Goal: Browse casually

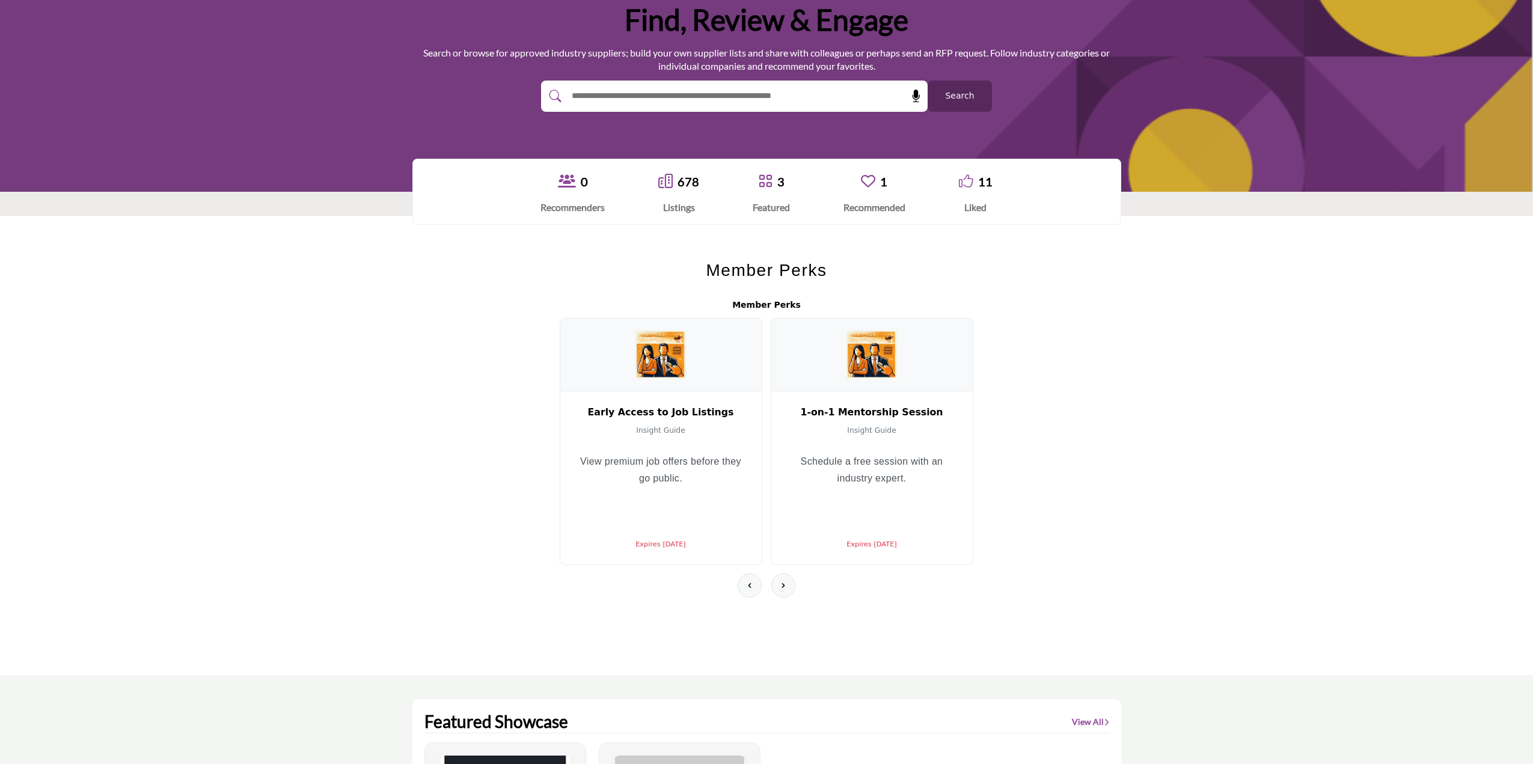
scroll to position [60, 0]
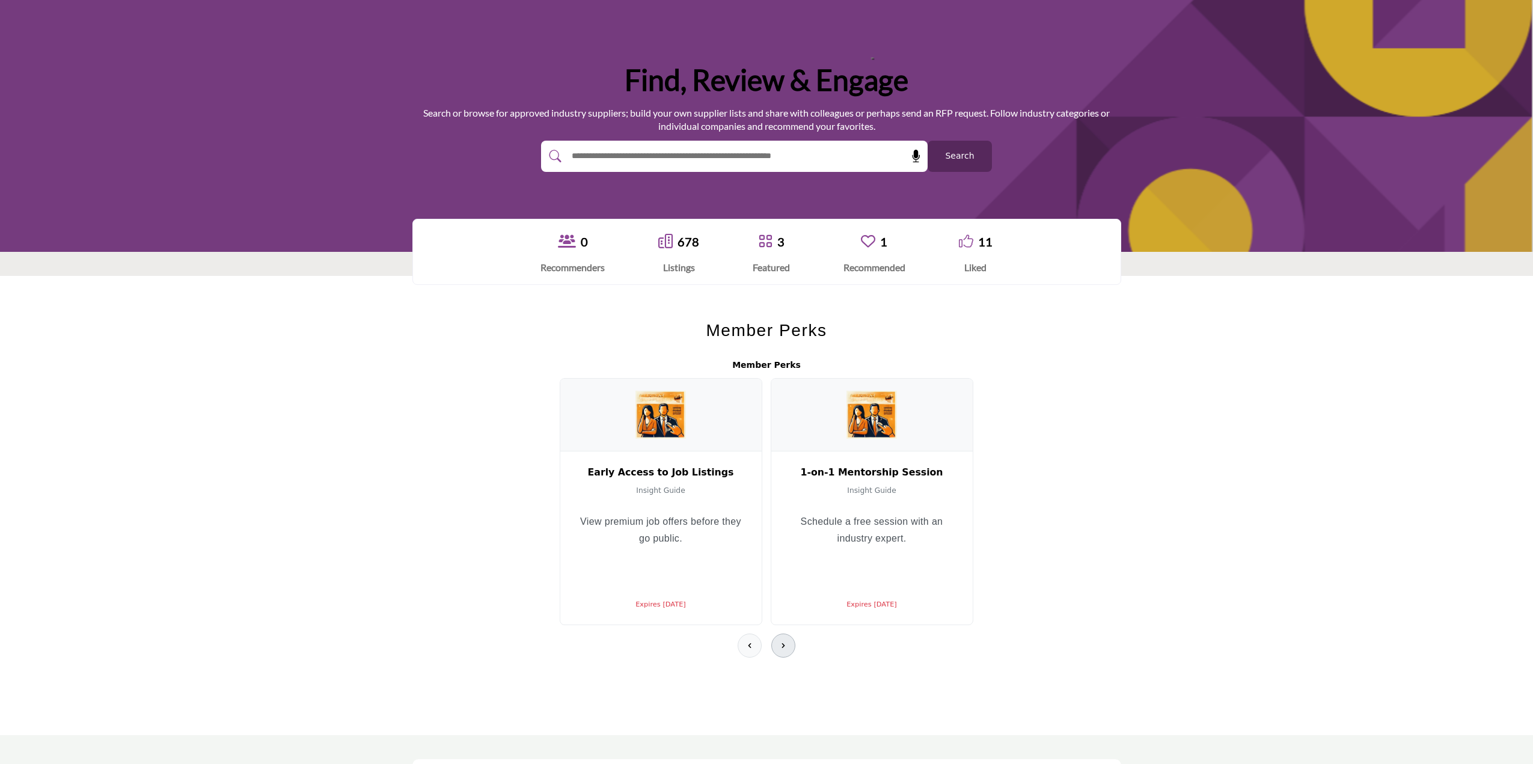
click at [784, 641] on icon at bounding box center [784, 646] width 10 height 10
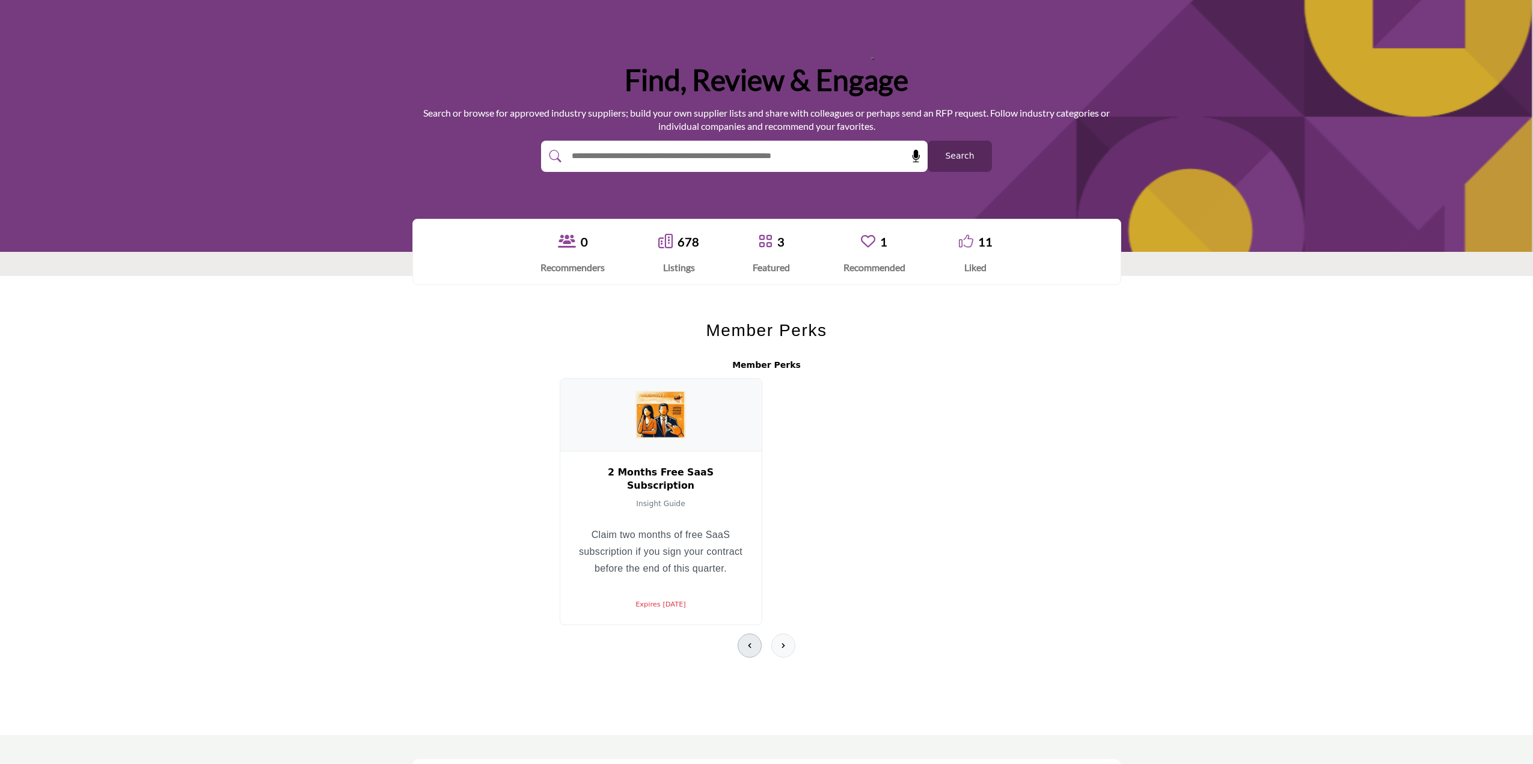
click at [752, 641] on icon at bounding box center [750, 646] width 10 height 10
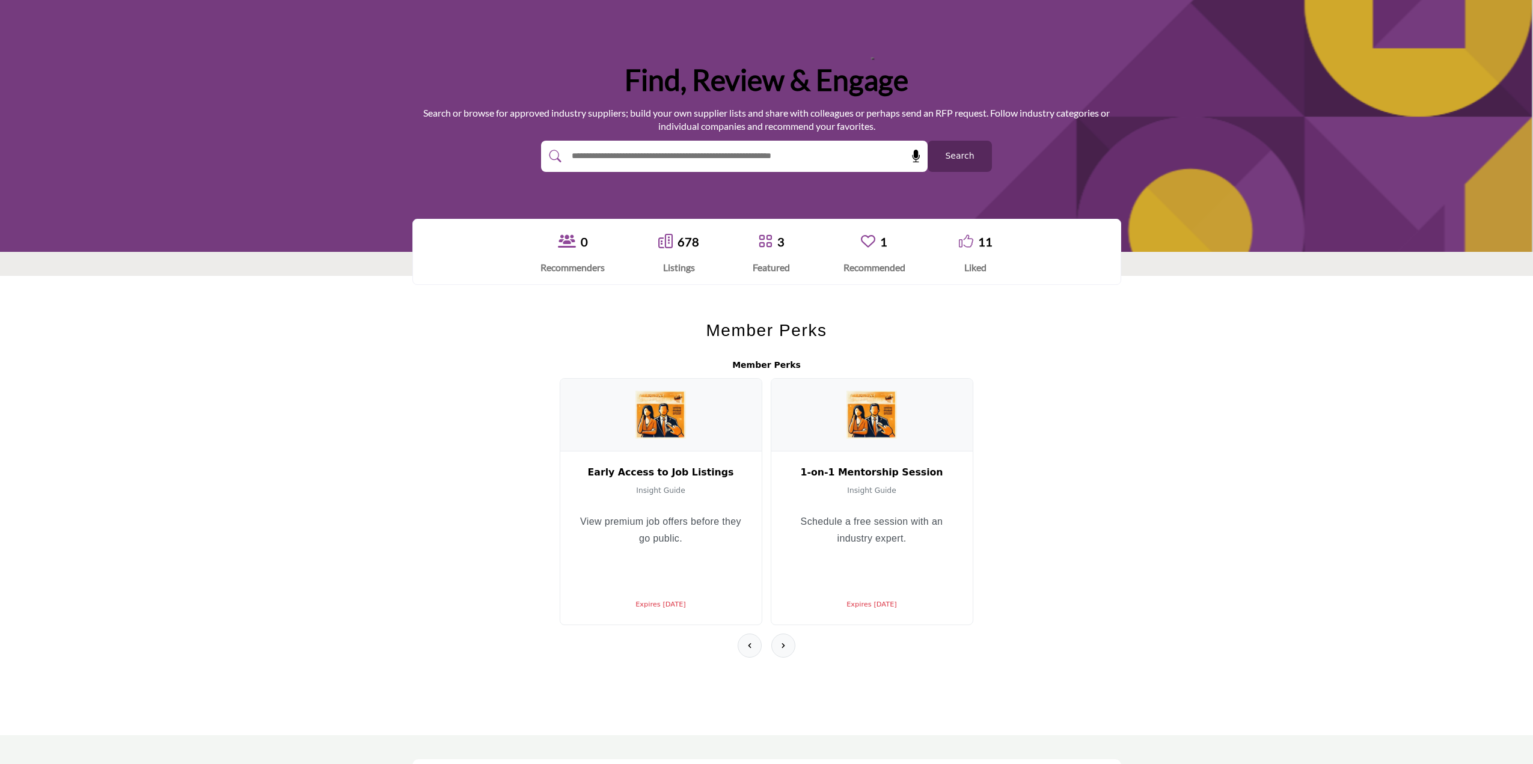
scroll to position [120, 0]
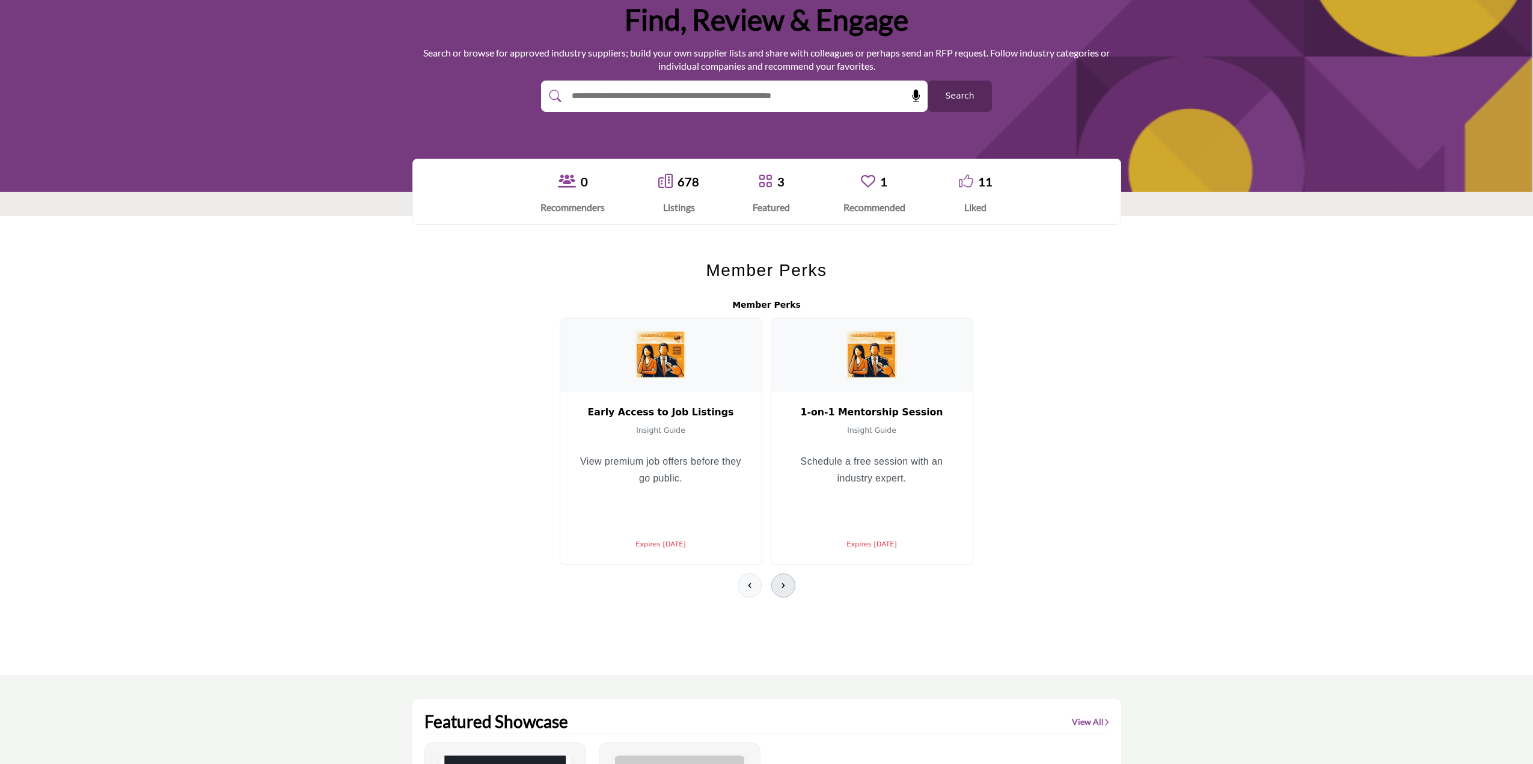
click at [787, 581] on icon at bounding box center [784, 586] width 10 height 10
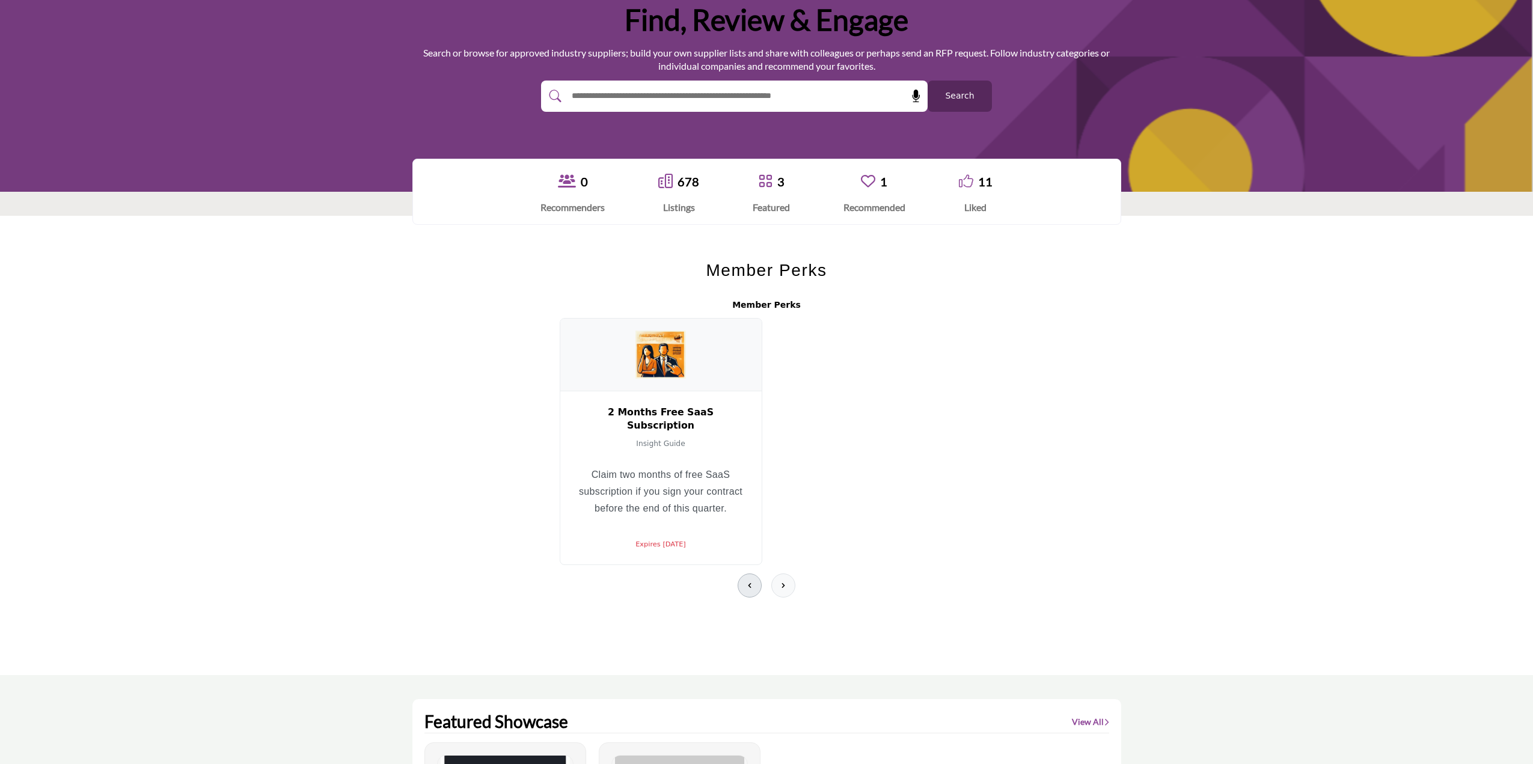
click at [753, 581] on icon at bounding box center [750, 586] width 10 height 10
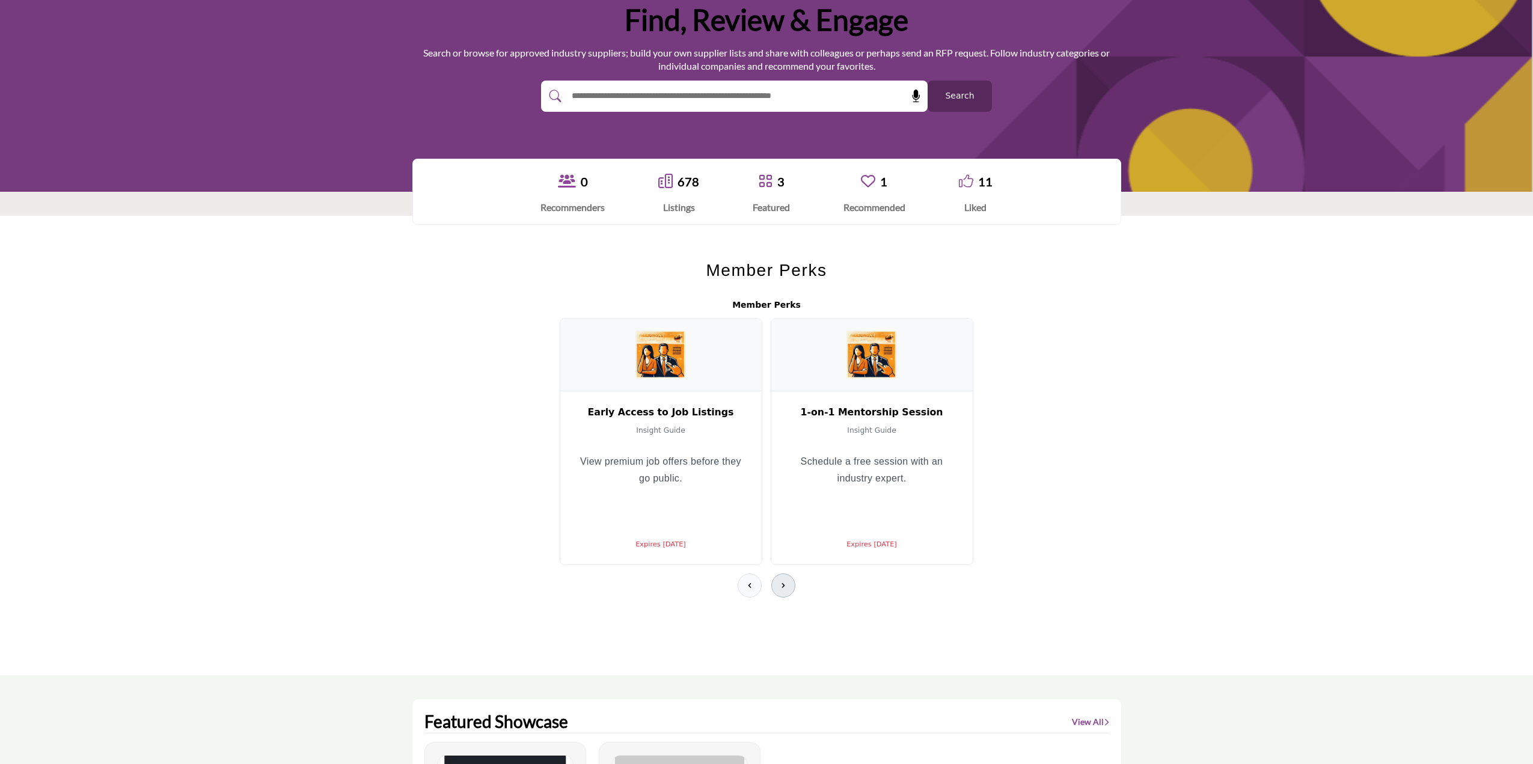
click at [786, 581] on icon at bounding box center [784, 586] width 10 height 10
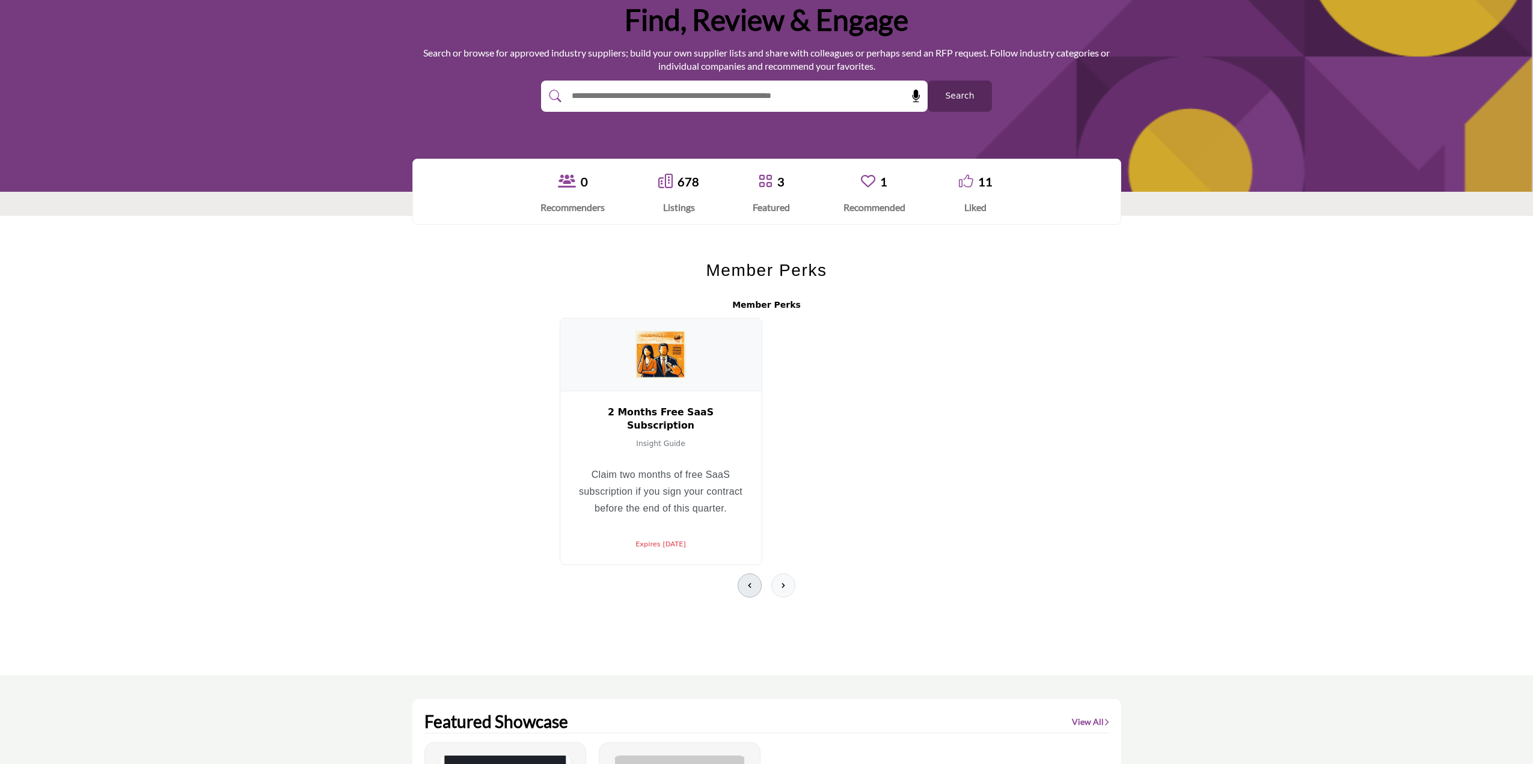
click at [751, 581] on icon at bounding box center [750, 586] width 10 height 10
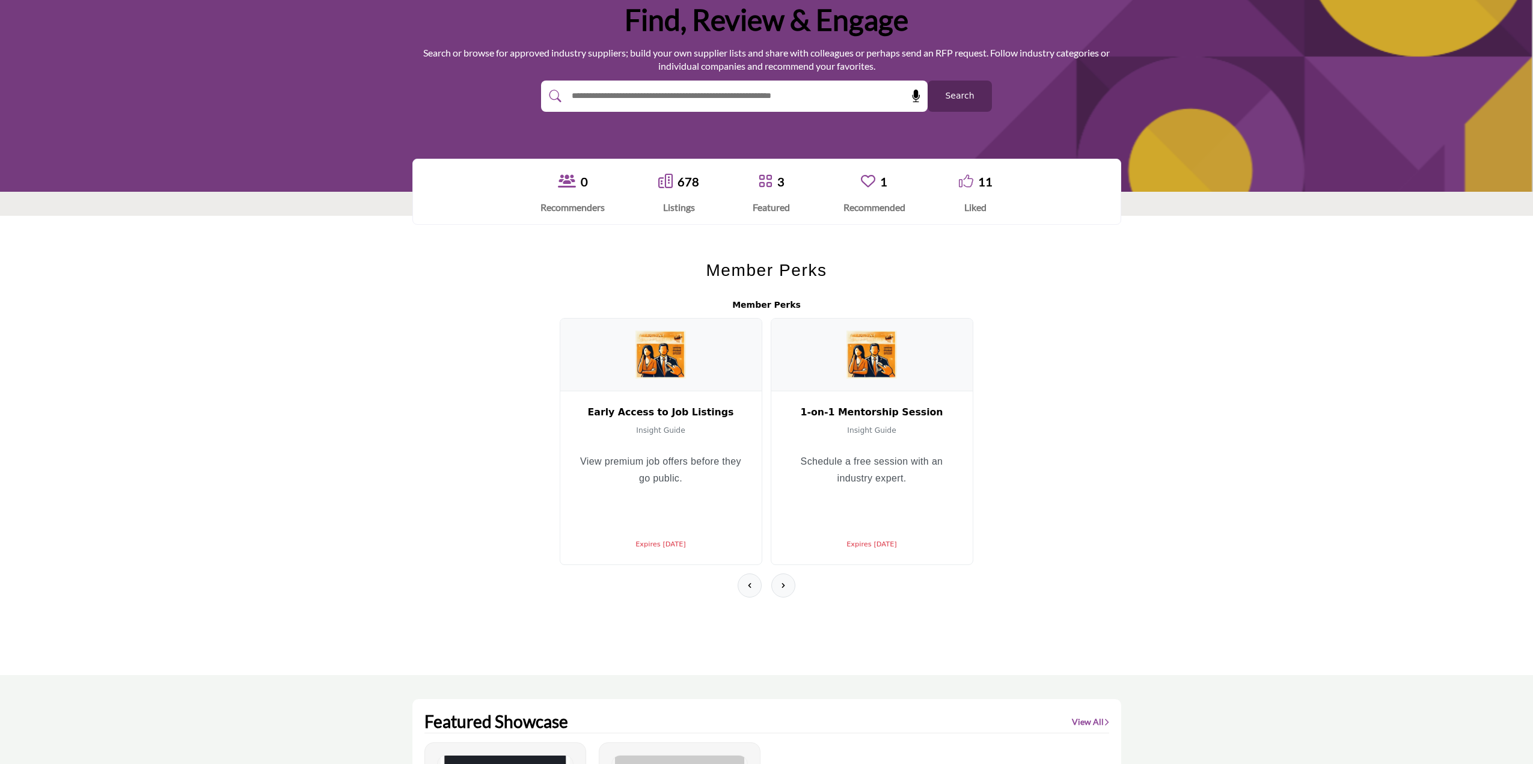
scroll to position [0, 0]
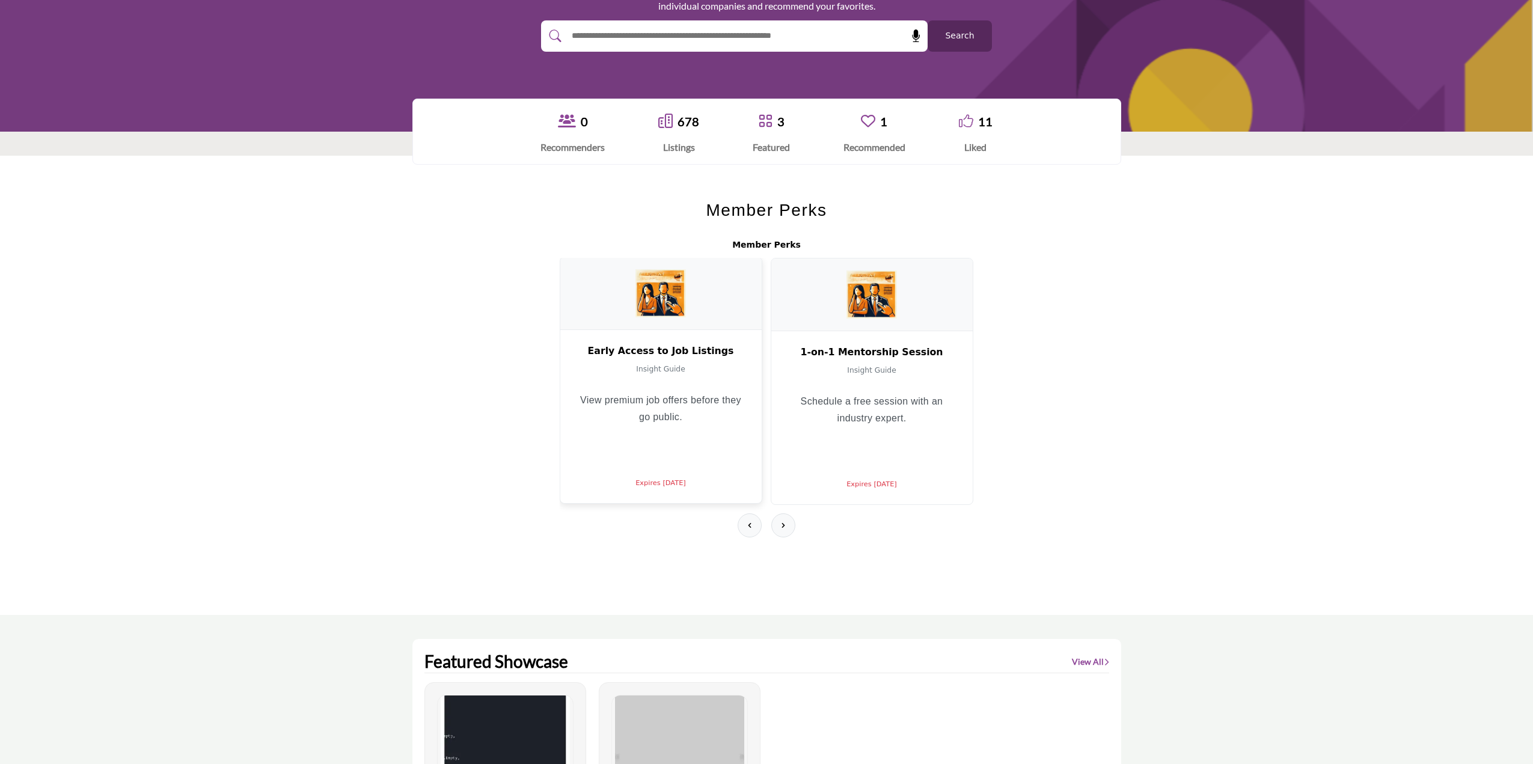
scroll to position [301, 0]
